Goal: Task Accomplishment & Management: Manage account settings

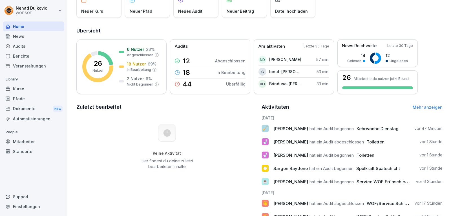
scroll to position [50, 0]
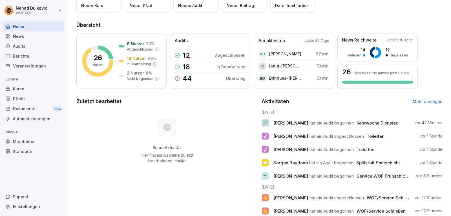
click at [30, 42] on div "Audits" at bounding box center [33, 46] width 61 height 10
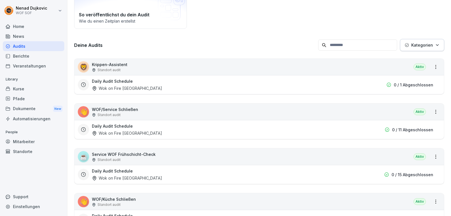
scroll to position [6, 0]
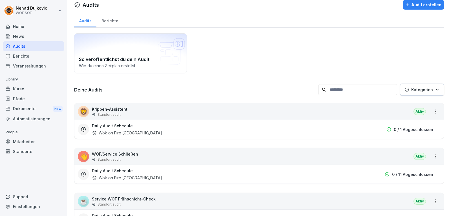
click at [32, 23] on div "Home" at bounding box center [33, 26] width 61 height 10
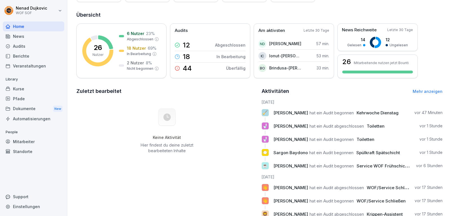
scroll to position [63, 0]
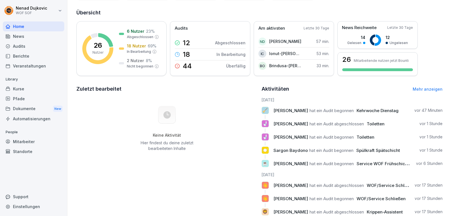
click at [39, 49] on div "Audits" at bounding box center [33, 46] width 61 height 10
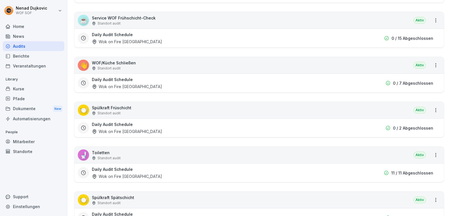
scroll to position [212, 0]
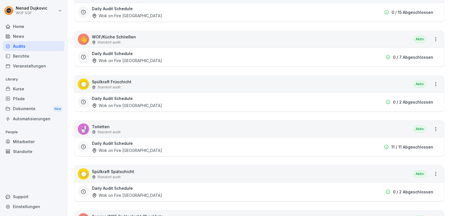
click at [430, 129] on html "[PERSON_NAME] WOF SOF Home News Audits Berichte Veranstaltungen Library Kurse P…" at bounding box center [225, 108] width 451 height 216
click at [0, 0] on link "Alle Berichte ansehen" at bounding box center [0, 0] width 0 height 0
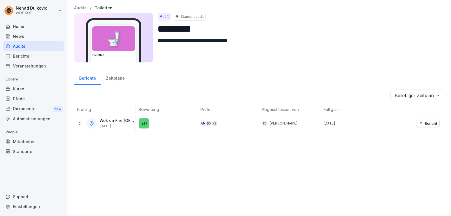
click at [398, 140] on div "**********" at bounding box center [259, 108] width 384 height 216
click at [428, 121] on p "Bericht" at bounding box center [431, 123] width 12 height 5
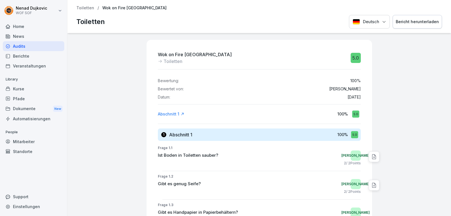
click at [29, 42] on div "Audits" at bounding box center [33, 46] width 61 height 10
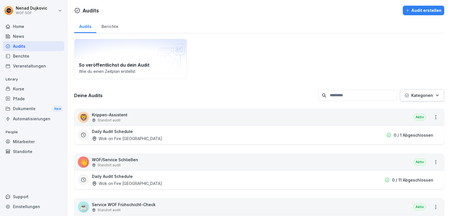
click at [22, 138] on div "Mitarbeiter" at bounding box center [33, 141] width 61 height 10
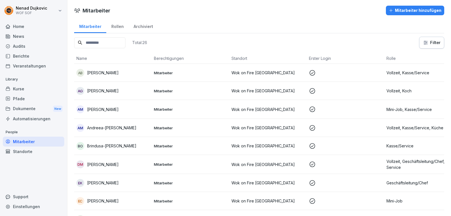
click at [91, 47] on input at bounding box center [99, 42] width 51 height 11
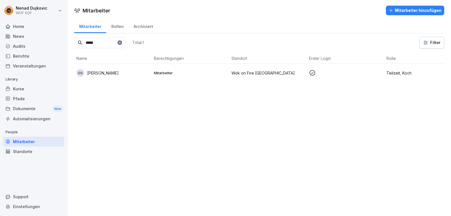
type input "*****"
click at [126, 77] on td "GS [PERSON_NAME]" at bounding box center [113, 73] width 78 height 18
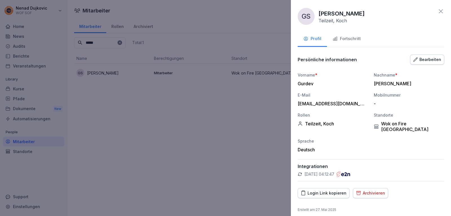
click at [353, 34] on button "Fortschritt" at bounding box center [346, 39] width 39 height 15
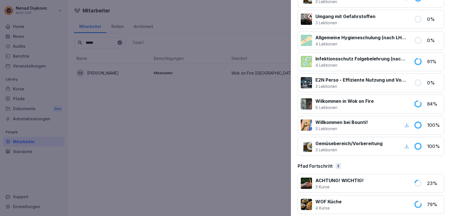
scroll to position [113, 0]
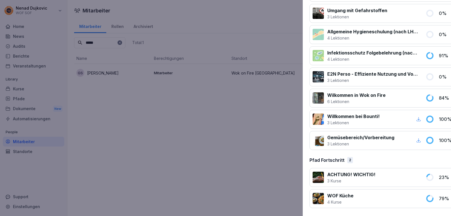
click at [253, 93] on div at bounding box center [225, 108] width 451 height 216
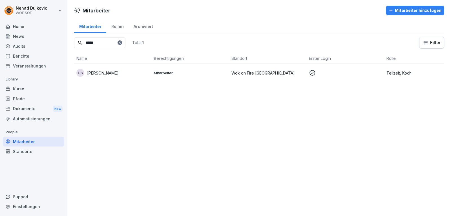
click at [122, 44] on icon at bounding box center [119, 42] width 3 height 3
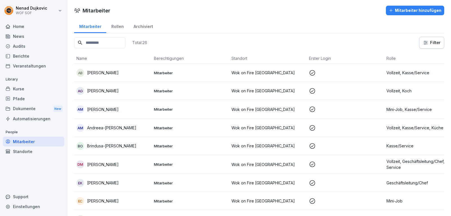
click at [125, 44] on input at bounding box center [99, 42] width 51 height 11
type input "******"
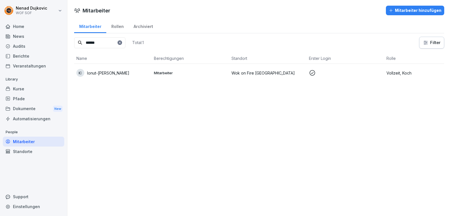
click at [162, 73] on p "Mitarbeiter" at bounding box center [190, 72] width 73 height 5
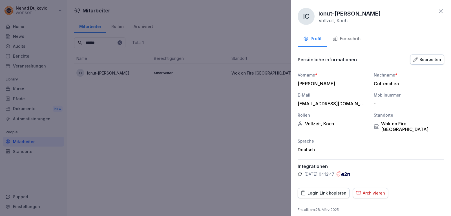
click at [351, 32] on button "Fortschritt" at bounding box center [346, 39] width 39 height 15
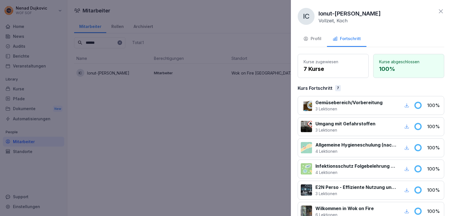
click at [439, 13] on icon at bounding box center [441, 11] width 7 height 7
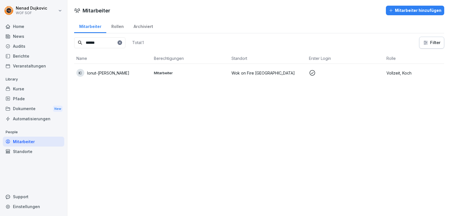
click at [122, 44] on div at bounding box center [120, 42] width 5 height 5
click at [122, 43] on div at bounding box center [120, 42] width 5 height 5
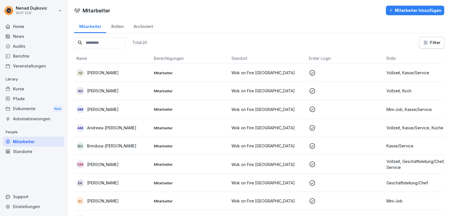
click at [122, 139] on td "BO Brindusa-[PERSON_NAME]" at bounding box center [113, 146] width 78 height 18
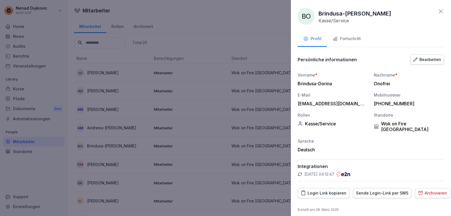
click at [282, 18] on div at bounding box center [225, 108] width 451 height 216
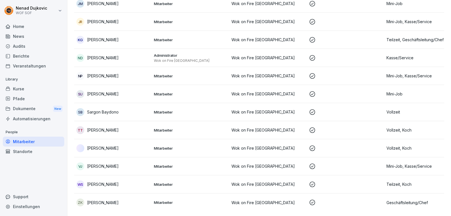
scroll to position [332, 0]
click at [161, 146] on p "Mitarbeiter" at bounding box center [190, 148] width 73 height 5
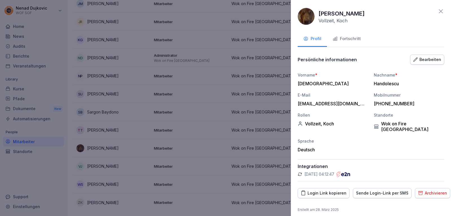
click at [355, 45] on button "Fortschritt" at bounding box center [346, 39] width 39 height 15
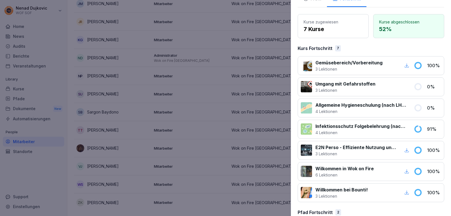
scroll to position [0, 0]
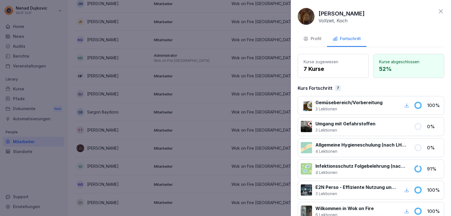
click at [201, 100] on div at bounding box center [225, 108] width 451 height 216
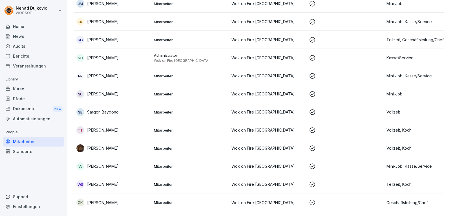
click at [117, 175] on td "WS [PERSON_NAME]" at bounding box center [113, 184] width 78 height 18
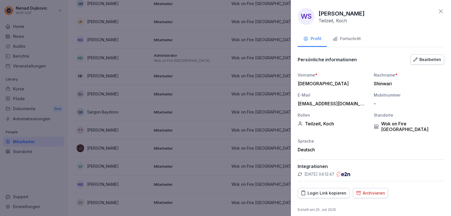
click at [342, 40] on div "Fortschritt" at bounding box center [347, 39] width 28 height 6
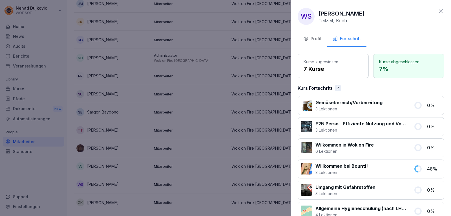
click at [318, 39] on div "Profil" at bounding box center [312, 39] width 18 height 6
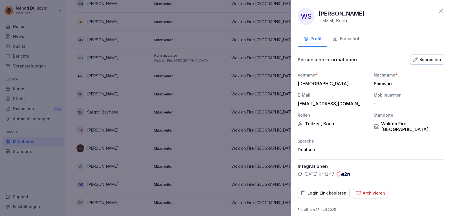
click at [338, 190] on div "Login Link kopieren" at bounding box center [324, 193] width 46 height 6
drag, startPoint x: 357, startPoint y: 100, endPoint x: 297, endPoint y: 103, distance: 60.4
click at [297, 103] on div "WS [PERSON_NAME] Teilzeit, Koch Profil Fortschritt Persönliche informationen Be…" at bounding box center [371, 108] width 160 height 216
copy div "[EMAIL_ADDRESS][DOMAIN_NAME]"
click at [342, 39] on div "Fortschritt" at bounding box center [347, 39] width 28 height 6
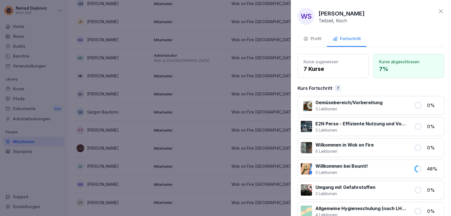
click at [391, 112] on div "Gemüsebereich/Vorbereitung 3 Lektionen 0 %" at bounding box center [371, 105] width 147 height 19
click at [378, 106] on p "3 Lektionen" at bounding box center [349, 109] width 67 height 6
click at [383, 122] on p "E2N Perso - Effiziente Nutzung und Vorteile" at bounding box center [362, 123] width 92 height 7
click at [308, 127] on div at bounding box center [306, 126] width 11 height 11
click at [426, 122] on div "E2N Perso - Effiziente Nutzung und Vorteile 3 Lektionen 0 %" at bounding box center [371, 126] width 147 height 19
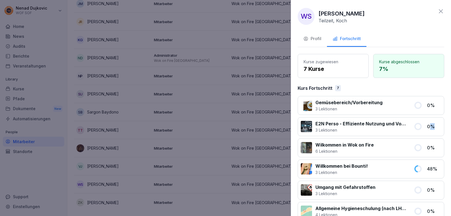
click at [426, 122] on div "E2N Perso - Effiziente Nutzung und Vorteile 3 Lektionen 0 %" at bounding box center [371, 126] width 147 height 19
click at [315, 42] on button "Profil" at bounding box center [312, 39] width 29 height 15
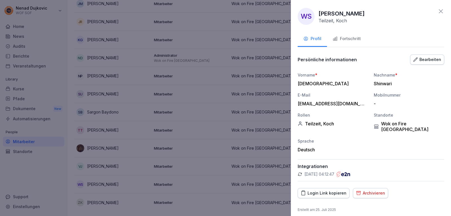
click at [341, 35] on button "Fortschritt" at bounding box center [346, 39] width 39 height 15
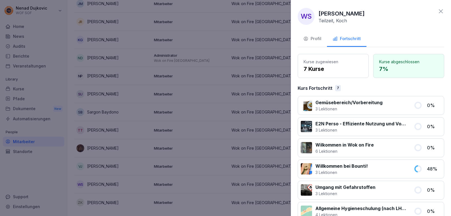
click at [322, 36] on button "Profil" at bounding box center [312, 39] width 29 height 15
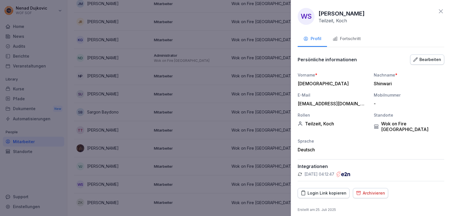
click at [348, 27] on div "WS [PERSON_NAME] Teilzeit, Koch Profil Fortschritt Persönliche informationen Be…" at bounding box center [371, 108] width 160 height 216
click at [347, 30] on div "WS [PERSON_NAME] Teilzeit, Koch Profil Fortschritt Persönliche informationen Be…" at bounding box center [371, 108] width 160 height 216
click at [347, 32] on button "Fortschritt" at bounding box center [346, 39] width 39 height 15
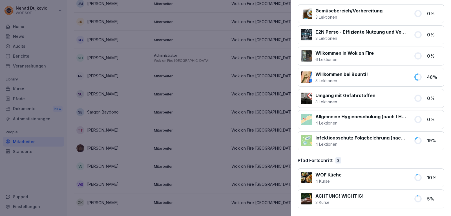
scroll to position [92, 0]
click at [310, 171] on div "WOF Küche 4 Kurse" at bounding box center [356, 177] width 110 height 13
click at [309, 171] on div at bounding box center [306, 176] width 11 height 11
click at [285, 107] on div at bounding box center [225, 108] width 451 height 216
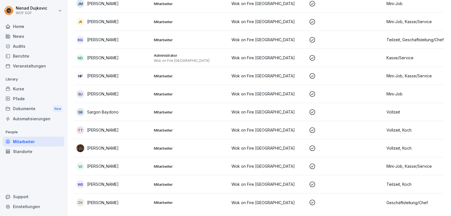
click at [163, 146] on p "Mitarbeiter" at bounding box center [190, 148] width 73 height 5
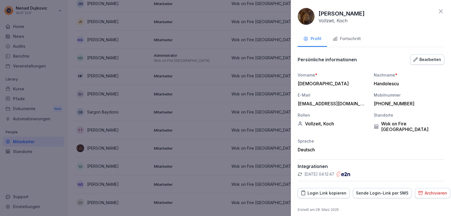
click at [351, 33] on button "Fortschritt" at bounding box center [346, 39] width 39 height 15
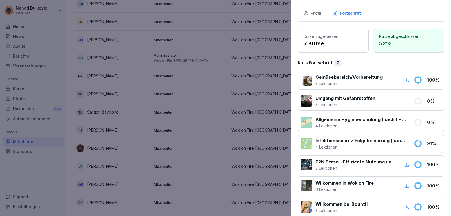
scroll to position [0, 0]
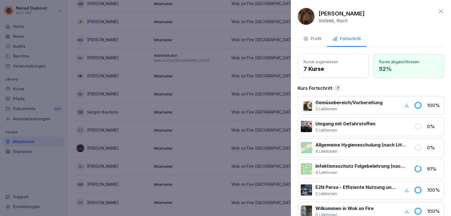
click at [303, 29] on div "Timotei Handolescu Vollzeit, Koch Profil Fortschritt Kurse zugewiesen 7 Kurse K…" at bounding box center [371, 108] width 160 height 216
click at [305, 34] on button "Profil" at bounding box center [312, 39] width 29 height 15
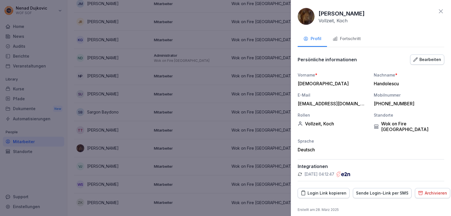
click at [373, 190] on div "Sende Login-Link per SMS" at bounding box center [382, 193] width 52 height 6
click at [255, 96] on div at bounding box center [225, 108] width 451 height 216
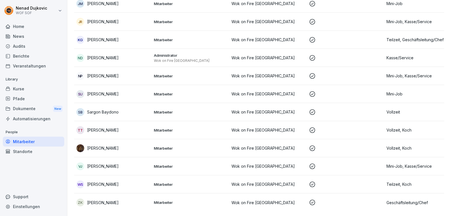
click at [146, 166] on td "VJ [PERSON_NAME]" at bounding box center [113, 166] width 78 height 18
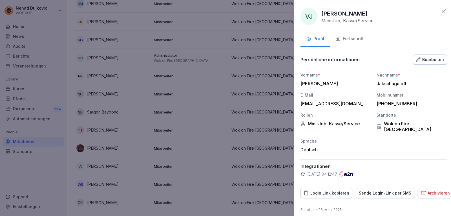
click at [149, 132] on div at bounding box center [225, 108] width 451 height 216
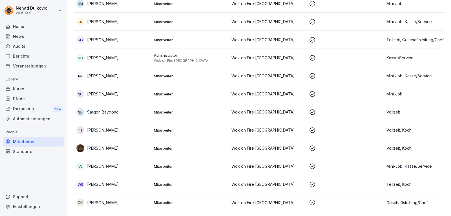
click at [153, 139] on td "Mitarbeiter" at bounding box center [191, 148] width 78 height 18
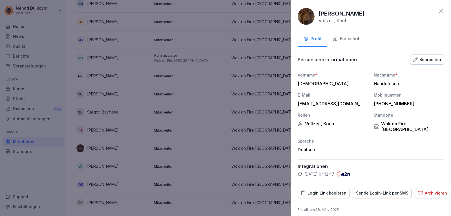
click at [153, 137] on div at bounding box center [225, 108] width 451 height 216
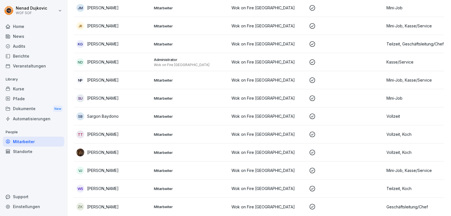
scroll to position [319, 0]
click at [145, 113] on div "SB [PERSON_NAME]" at bounding box center [112, 117] width 73 height 8
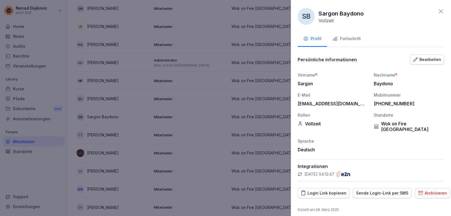
click at [339, 33] on button "Fortschritt" at bounding box center [346, 39] width 39 height 15
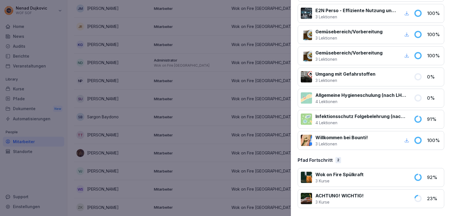
scroll to position [0, 0]
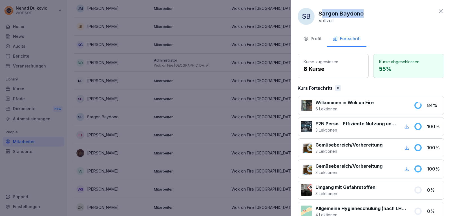
drag, startPoint x: 320, startPoint y: 11, endPoint x: 372, endPoint y: 12, distance: 51.3
click at [372, 12] on div "SB [PERSON_NAME] Vollzeit" at bounding box center [371, 16] width 147 height 17
click at [385, 17] on div "SB [PERSON_NAME] Vollzeit" at bounding box center [371, 16] width 147 height 17
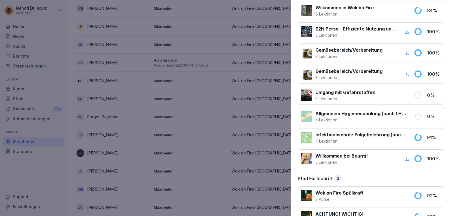
scroll to position [95, 0]
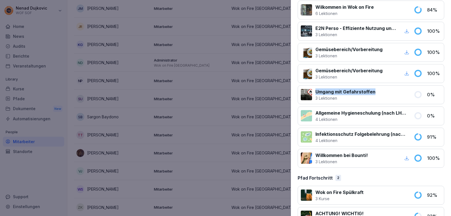
drag, startPoint x: 374, startPoint y: 88, endPoint x: 311, endPoint y: 90, distance: 62.6
click at [311, 90] on div "Umgang mit Gefahrstoffen 3 Lektionen" at bounding box center [356, 94] width 110 height 13
click at [374, 173] on div "Kurse zugewiesen 8 Kurse Kurse abgeschlossen 55 % Kurs Fortschritt 8 Wilkommen …" at bounding box center [371, 92] width 147 height 267
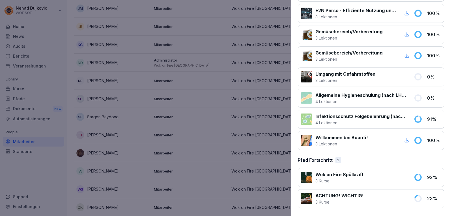
click at [75, 67] on div at bounding box center [225, 108] width 451 height 216
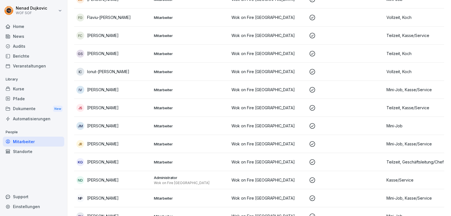
scroll to position [186, 0]
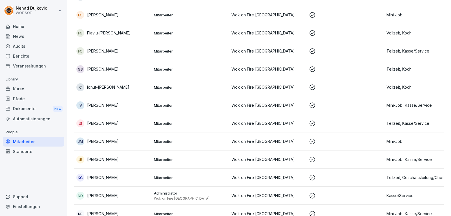
click at [141, 171] on td "KG [PERSON_NAME]" at bounding box center [113, 177] width 78 height 18
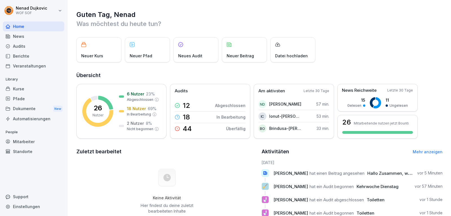
click at [31, 135] on p "People" at bounding box center [33, 131] width 61 height 9
click at [31, 136] on p "People" at bounding box center [33, 131] width 61 height 9
click at [30, 137] on div "Mitarbeiter" at bounding box center [33, 141] width 61 height 10
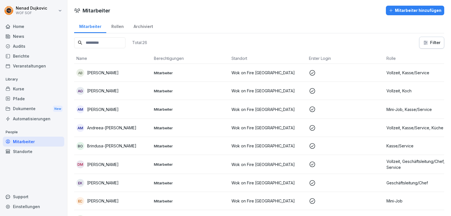
click at [114, 45] on input at bounding box center [99, 42] width 51 height 11
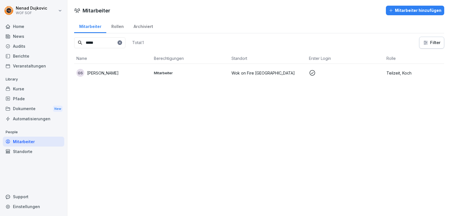
type input "*****"
click at [198, 70] on p "Mitarbeiter" at bounding box center [190, 72] width 73 height 5
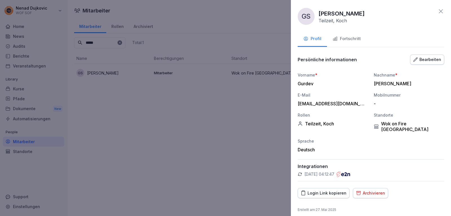
click at [357, 35] on button "Fortschritt" at bounding box center [346, 39] width 39 height 15
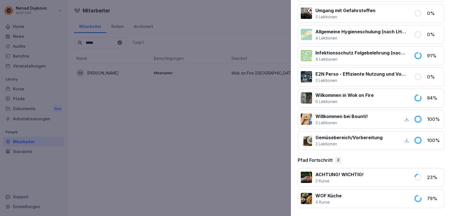
scroll to position [16, 0]
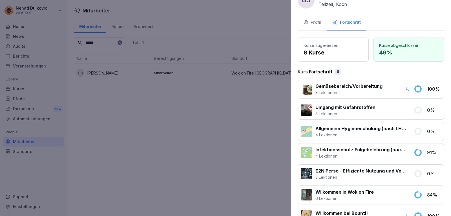
click at [407, 96] on div "Gemüsebereich/Vorbereitung 3 Lektionen 100 % Umgang mit Gefahrstoffen 3 Lektion…" at bounding box center [371, 163] width 147 height 167
